Goal: Information Seeking & Learning: Find specific fact

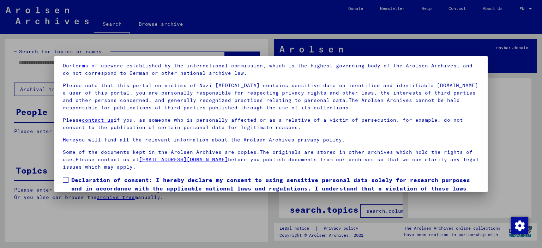
scroll to position [59, 0]
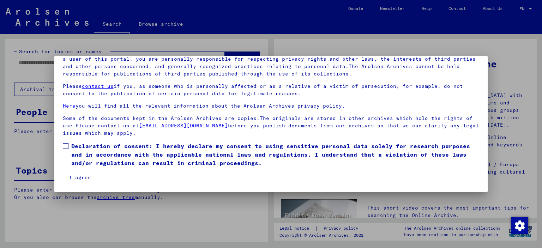
click at [77, 176] on button "I agree" at bounding box center [80, 177] width 34 height 13
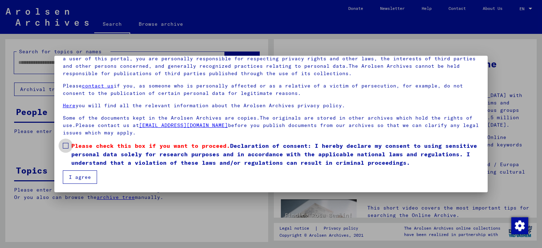
click at [64, 145] on span at bounding box center [66, 146] width 6 height 6
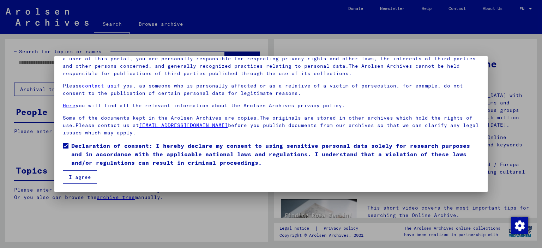
click at [82, 175] on button "I agree" at bounding box center [80, 176] width 34 height 13
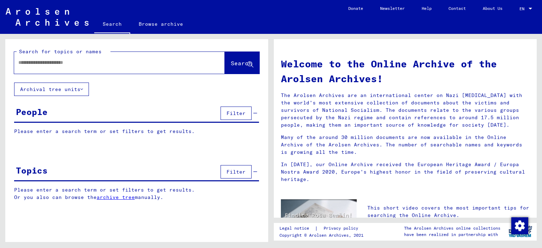
click at [170, 63] on input "text" at bounding box center [110, 62] width 185 height 7
click at [103, 59] on input "text" at bounding box center [110, 62] width 185 height 7
paste input "**********"
type input "**********"
click at [231, 64] on span "Search" at bounding box center [241, 63] width 21 height 7
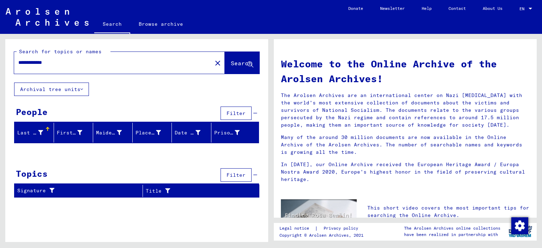
click at [237, 67] on span "Search" at bounding box center [242, 63] width 23 height 7
click at [174, 62] on input "**********" at bounding box center [110, 62] width 185 height 7
click at [243, 62] on span "Search" at bounding box center [241, 63] width 21 height 7
click at [37, 112] on div "People" at bounding box center [32, 111] width 32 height 13
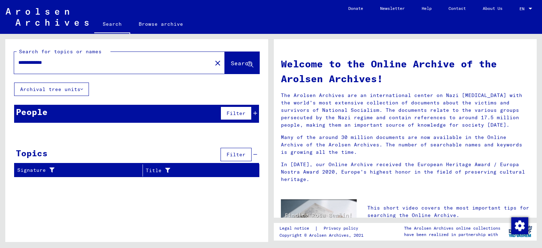
click at [41, 152] on div "Topics" at bounding box center [32, 153] width 32 height 13
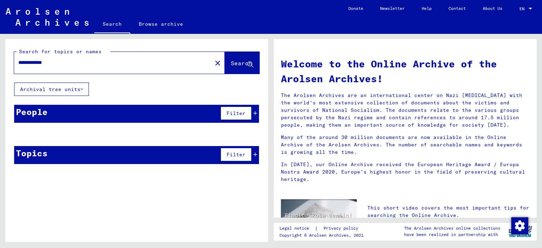
click at [235, 65] on span "Search" at bounding box center [241, 63] width 21 height 7
click at [96, 63] on input "**********" at bounding box center [110, 62] width 185 height 7
click at [213, 60] on mat-icon "close" at bounding box center [217, 63] width 8 height 8
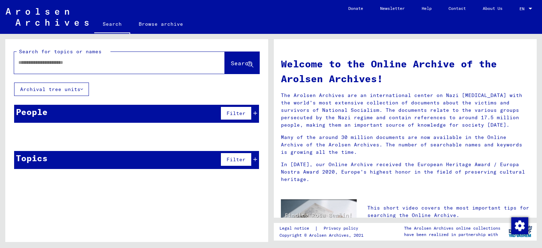
click at [103, 68] on div at bounding box center [108, 63] width 189 height 16
drag, startPoint x: 103, startPoint y: 68, endPoint x: 61, endPoint y: 60, distance: 42.5
click at [61, 60] on input "text" at bounding box center [110, 62] width 185 height 7
paste input "**********"
type input "**********"
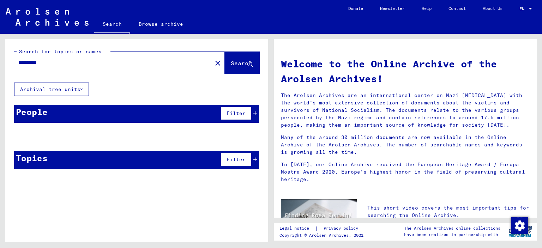
click at [241, 64] on span "Search" at bounding box center [241, 63] width 21 height 7
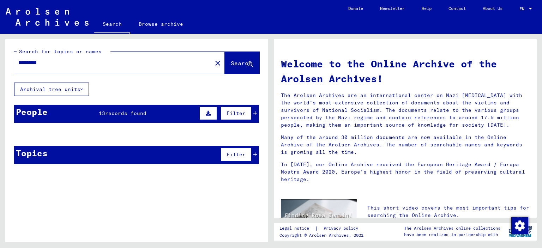
click at [111, 108] on div "People 13 records found Filter" at bounding box center [136, 114] width 245 height 18
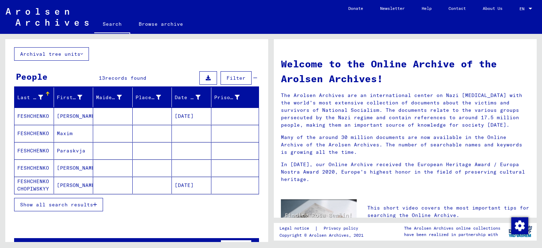
scroll to position [55, 0]
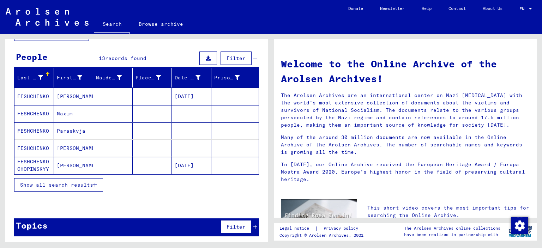
click at [84, 182] on span "Show all search results" at bounding box center [56, 185] width 73 height 6
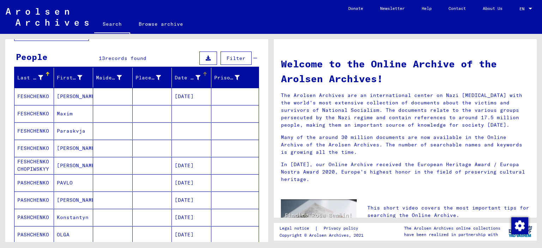
click at [177, 76] on div "Date of Birth" at bounding box center [188, 77] width 26 height 7
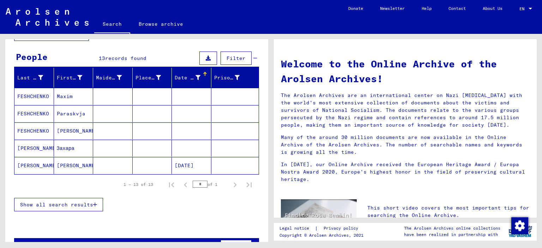
click at [175, 78] on div "Date of Birth" at bounding box center [188, 77] width 26 height 7
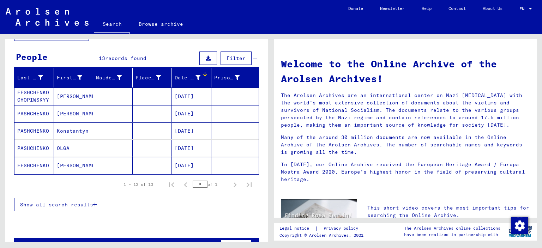
click at [85, 200] on button "Show all search results" at bounding box center [58, 204] width 89 height 13
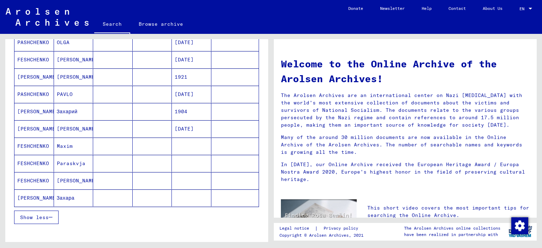
scroll to position [192, 0]
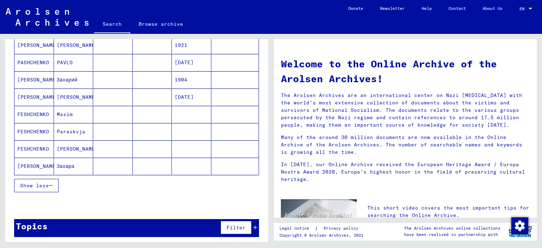
click at [57, 146] on mat-cell "[PERSON_NAME]" at bounding box center [73, 148] width 39 height 17
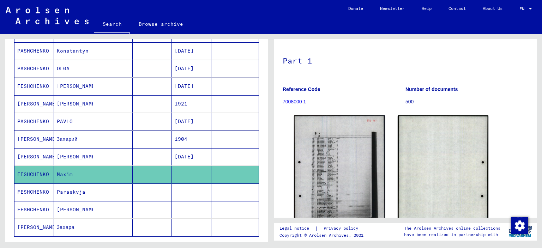
scroll to position [124, 0]
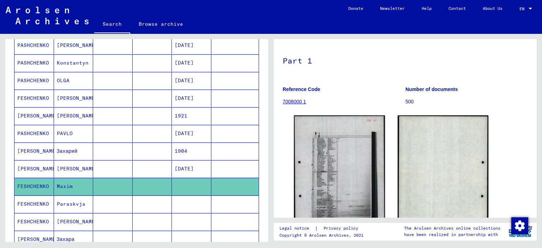
click at [29, 148] on mat-cell "[PERSON_NAME]" at bounding box center [33, 150] width 39 height 17
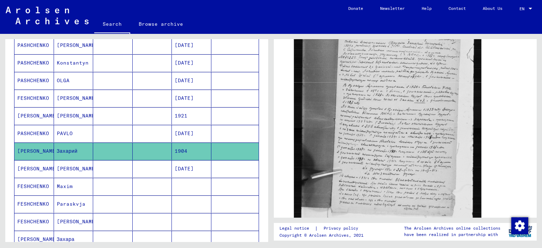
scroll to position [176, 0]
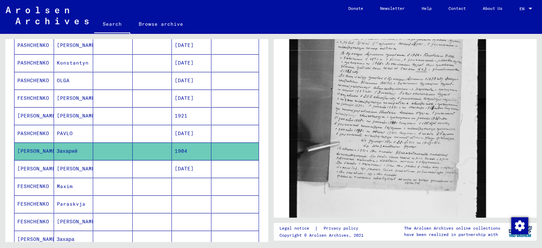
click at [403, 121] on img at bounding box center [387, 98] width 197 height 261
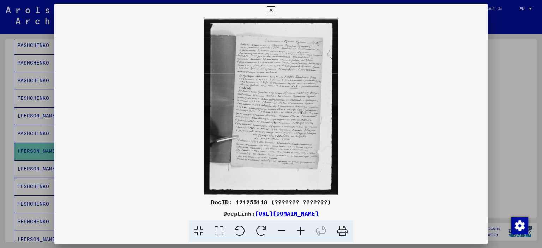
scroll to position [176, 0]
click at [298, 110] on img at bounding box center [270, 106] width 433 height 177
click at [271, 99] on img at bounding box center [270, 106] width 433 height 177
click at [301, 231] on icon at bounding box center [300, 231] width 19 height 22
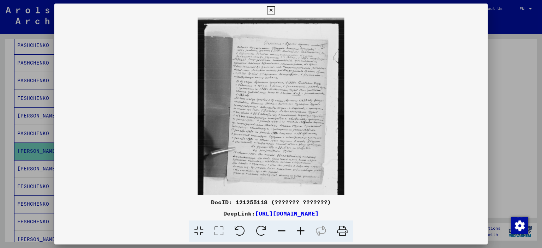
click at [297, 126] on img at bounding box center [270, 115] width 147 height 195
click at [299, 230] on icon at bounding box center [300, 231] width 19 height 22
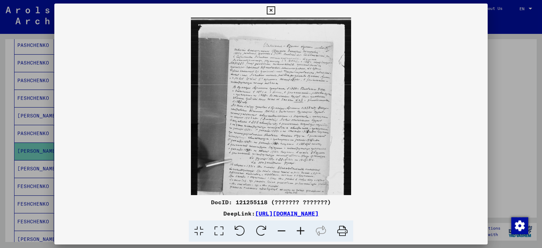
click at [299, 230] on icon at bounding box center [300, 231] width 19 height 22
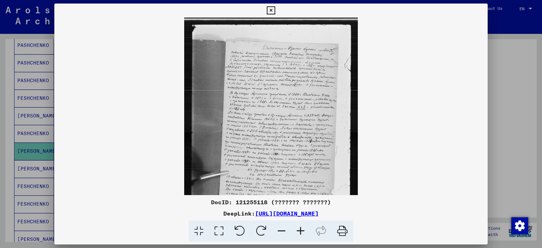
click at [299, 230] on icon at bounding box center [300, 231] width 19 height 22
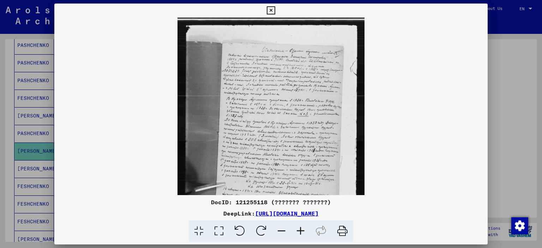
click at [299, 230] on icon at bounding box center [300, 231] width 19 height 22
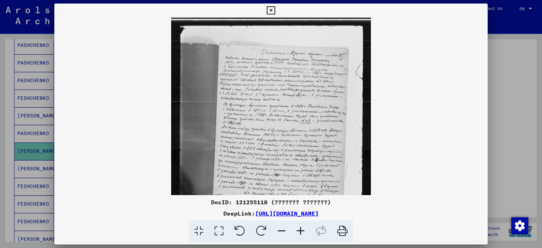
click at [299, 230] on icon at bounding box center [300, 231] width 19 height 22
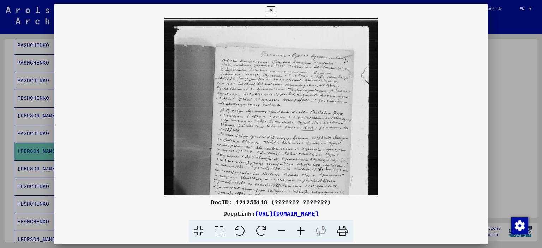
click at [299, 230] on icon at bounding box center [300, 231] width 19 height 22
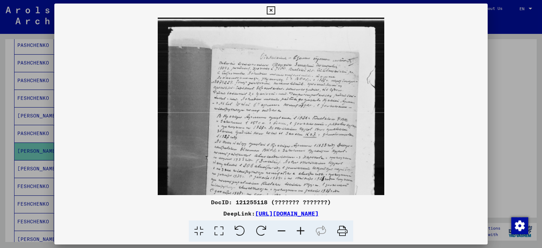
click at [299, 230] on icon at bounding box center [300, 231] width 19 height 22
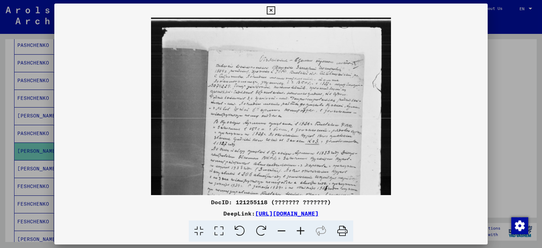
click at [299, 230] on icon at bounding box center [300, 231] width 19 height 22
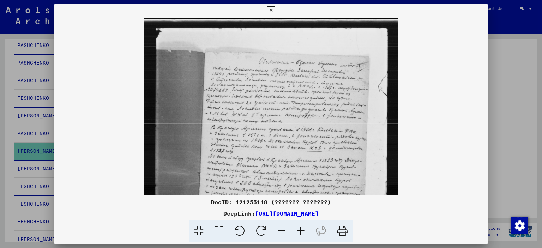
click at [299, 230] on icon at bounding box center [300, 231] width 19 height 22
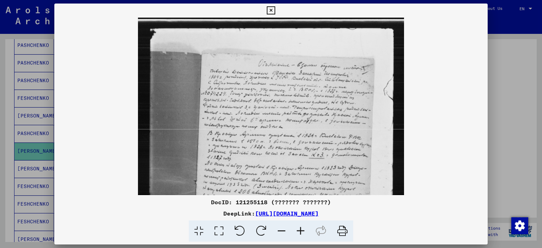
click at [299, 230] on icon at bounding box center [300, 231] width 19 height 22
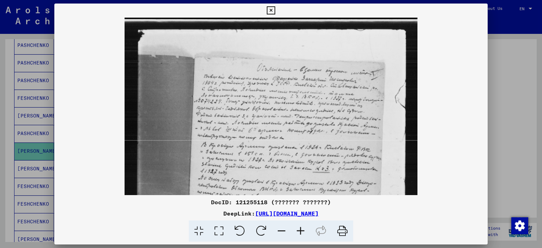
click at [299, 230] on icon at bounding box center [300, 231] width 19 height 22
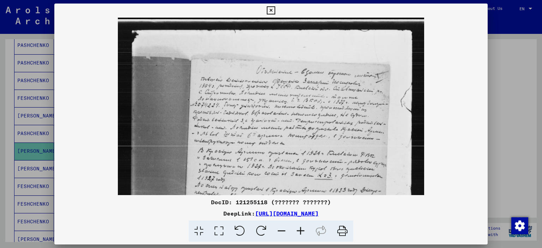
click at [299, 230] on icon at bounding box center [300, 231] width 19 height 22
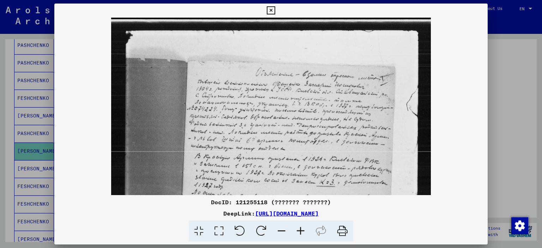
click at [299, 230] on icon at bounding box center [300, 231] width 19 height 22
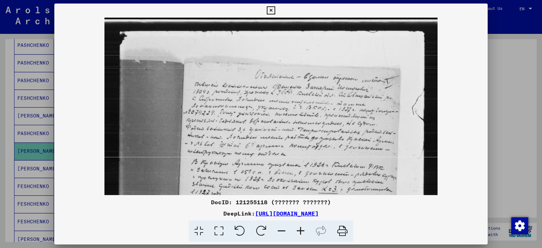
click at [299, 230] on icon at bounding box center [300, 231] width 19 height 22
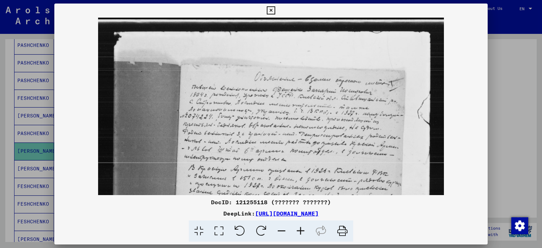
click at [299, 230] on icon at bounding box center [300, 231] width 19 height 22
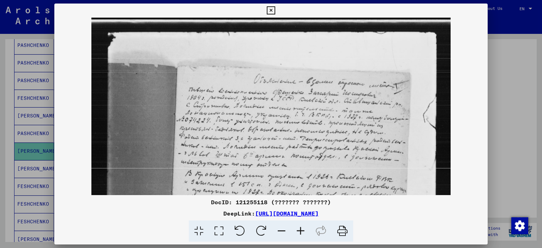
click at [299, 230] on icon at bounding box center [300, 231] width 19 height 22
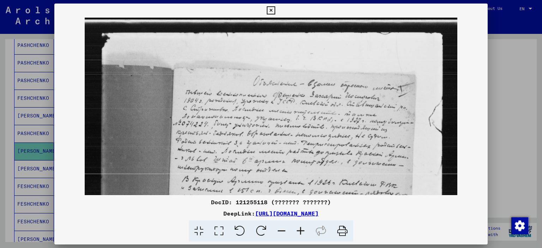
click at [299, 230] on icon at bounding box center [300, 231] width 19 height 22
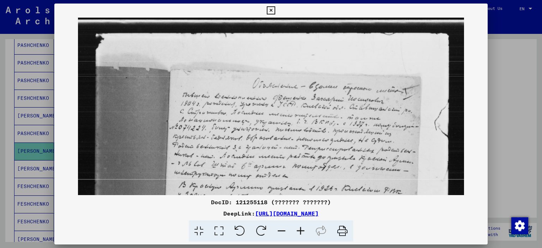
click at [271, 12] on icon at bounding box center [271, 10] width 8 height 8
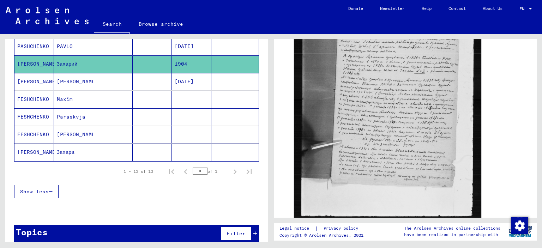
scroll to position [216, 0]
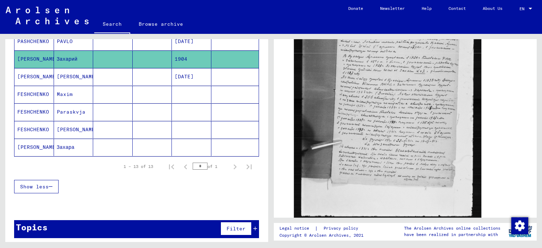
click at [41, 185] on span "Show less" at bounding box center [34, 186] width 29 height 6
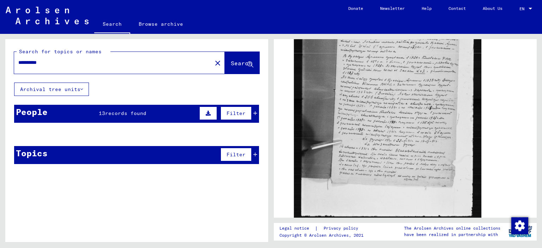
scroll to position [0, 0]
click at [39, 111] on div "People" at bounding box center [32, 111] width 32 height 13
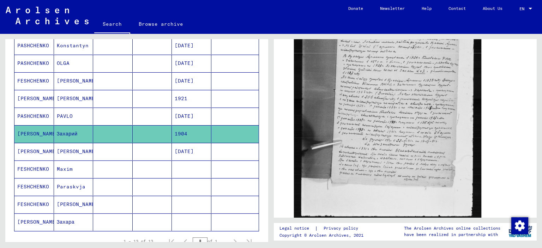
scroll to position [176, 0]
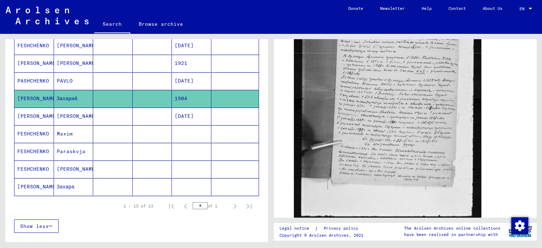
click at [63, 183] on mat-cell "Захара" at bounding box center [73, 186] width 39 height 17
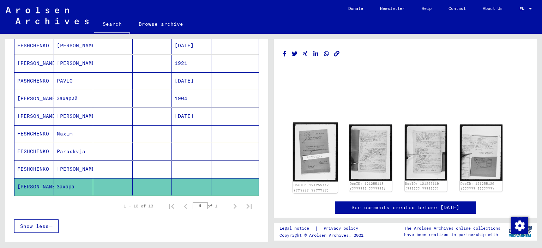
click at [310, 153] on img at bounding box center [315, 151] width 45 height 59
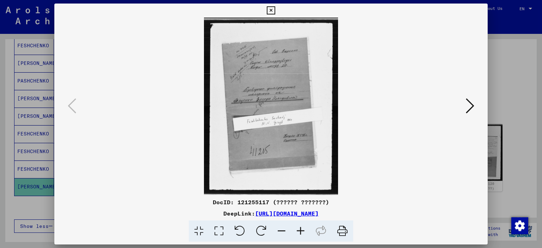
click at [303, 229] on icon at bounding box center [300, 231] width 19 height 22
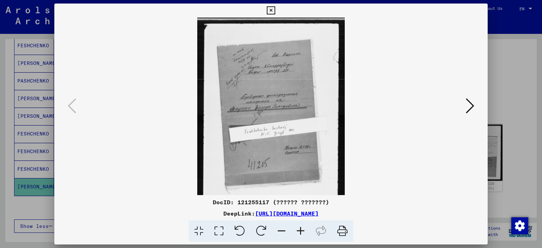
click at [303, 229] on icon at bounding box center [300, 231] width 19 height 22
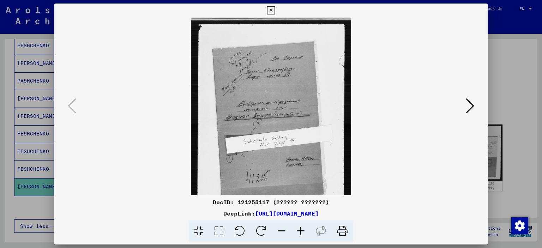
click at [303, 229] on icon at bounding box center [300, 231] width 19 height 22
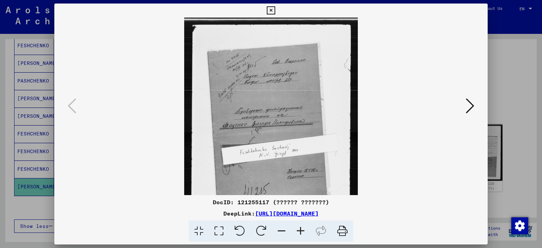
click at [303, 229] on icon at bounding box center [300, 231] width 19 height 22
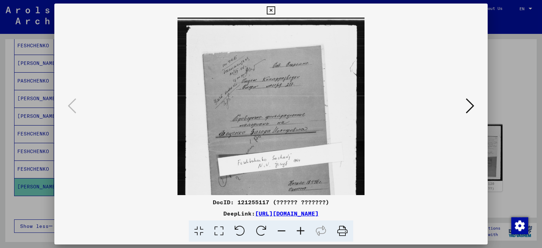
click at [303, 229] on icon at bounding box center [300, 231] width 19 height 22
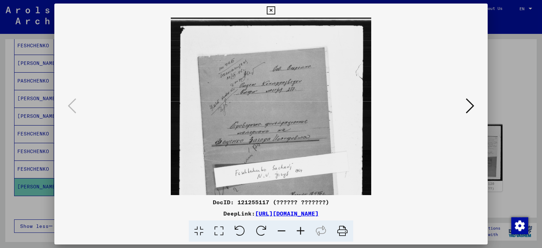
click at [303, 229] on icon at bounding box center [300, 231] width 19 height 22
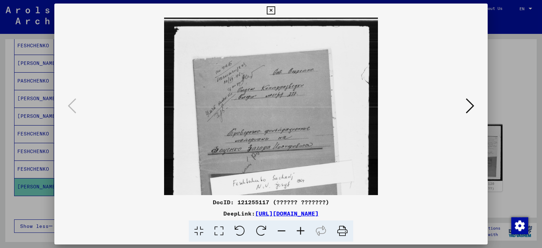
click at [303, 229] on icon at bounding box center [300, 231] width 19 height 22
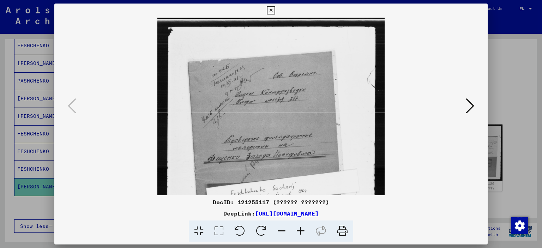
click at [303, 229] on icon at bounding box center [300, 231] width 19 height 22
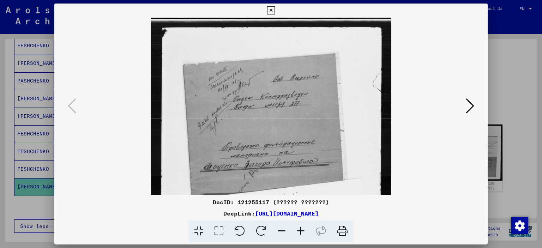
click at [303, 229] on icon at bounding box center [300, 231] width 19 height 22
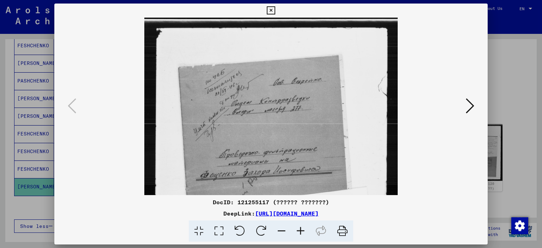
click at [469, 110] on icon at bounding box center [469, 105] width 8 height 17
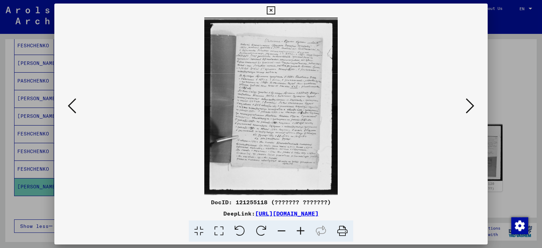
click at [300, 233] on icon at bounding box center [300, 231] width 19 height 22
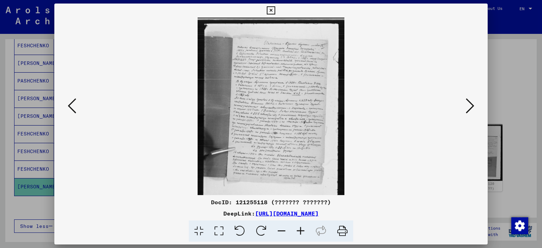
click at [300, 233] on icon at bounding box center [300, 231] width 19 height 22
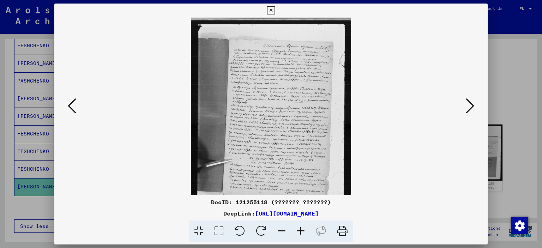
click at [300, 233] on icon at bounding box center [300, 231] width 19 height 22
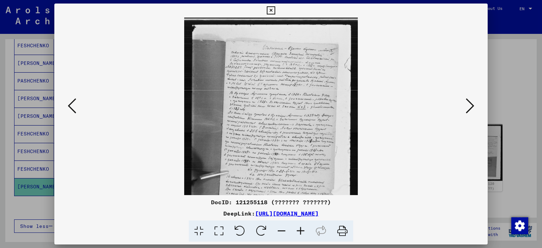
click at [300, 233] on icon at bounding box center [300, 231] width 19 height 22
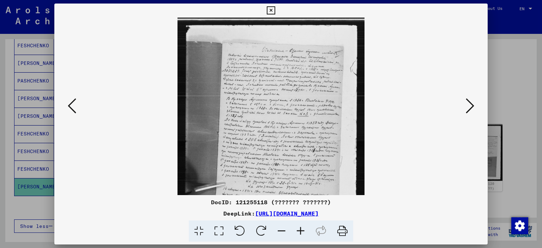
click at [300, 233] on icon at bounding box center [300, 231] width 19 height 22
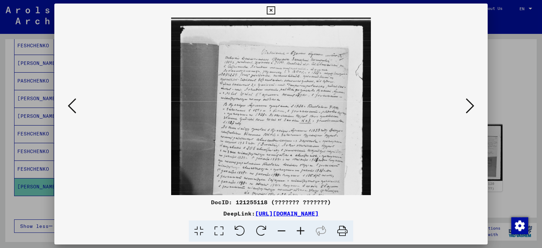
click at [300, 233] on icon at bounding box center [300, 231] width 19 height 22
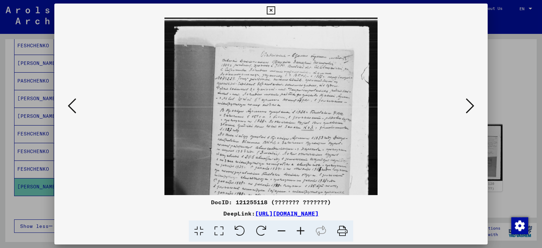
click at [300, 233] on icon at bounding box center [300, 231] width 19 height 22
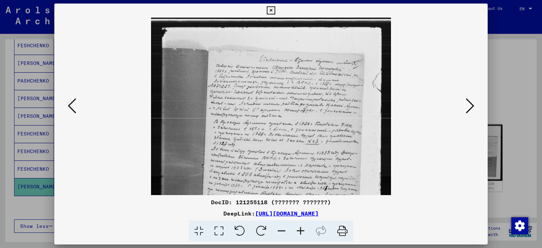
click at [300, 233] on icon at bounding box center [300, 231] width 19 height 22
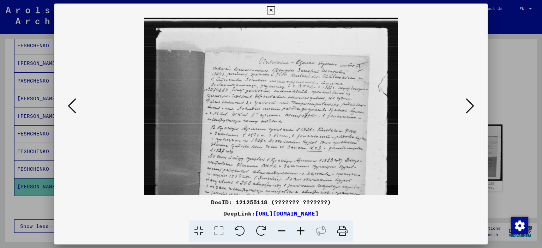
click at [300, 233] on icon at bounding box center [300, 231] width 19 height 22
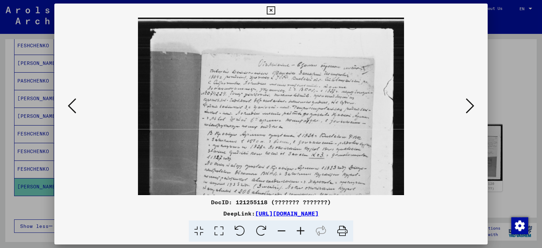
click at [300, 233] on icon at bounding box center [300, 231] width 19 height 22
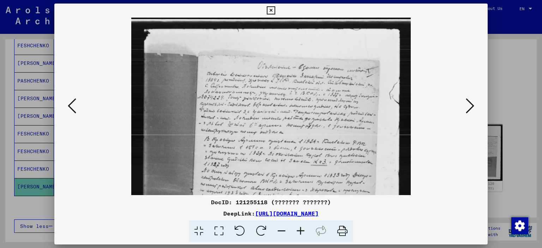
click at [300, 233] on icon at bounding box center [300, 231] width 19 height 22
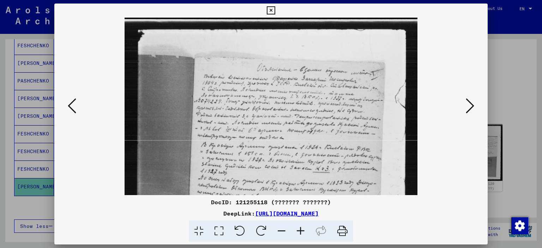
click at [300, 233] on icon at bounding box center [300, 231] width 19 height 22
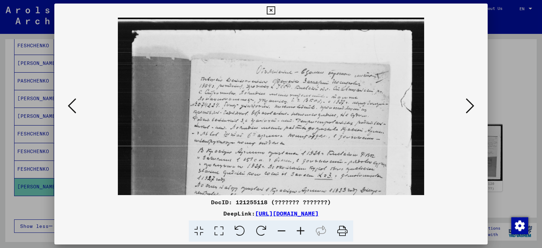
click at [300, 233] on icon at bounding box center [300, 231] width 19 height 22
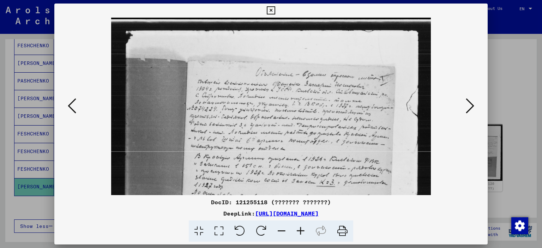
click at [300, 233] on icon at bounding box center [300, 231] width 19 height 22
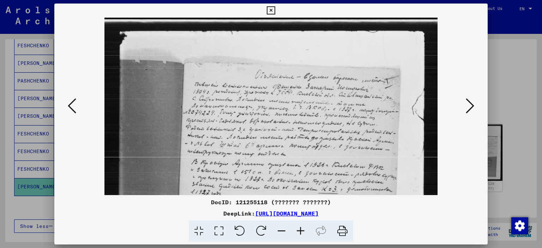
click at [300, 233] on icon at bounding box center [300, 231] width 19 height 22
